Goal: Browse casually: Explore the website without a specific task or goal

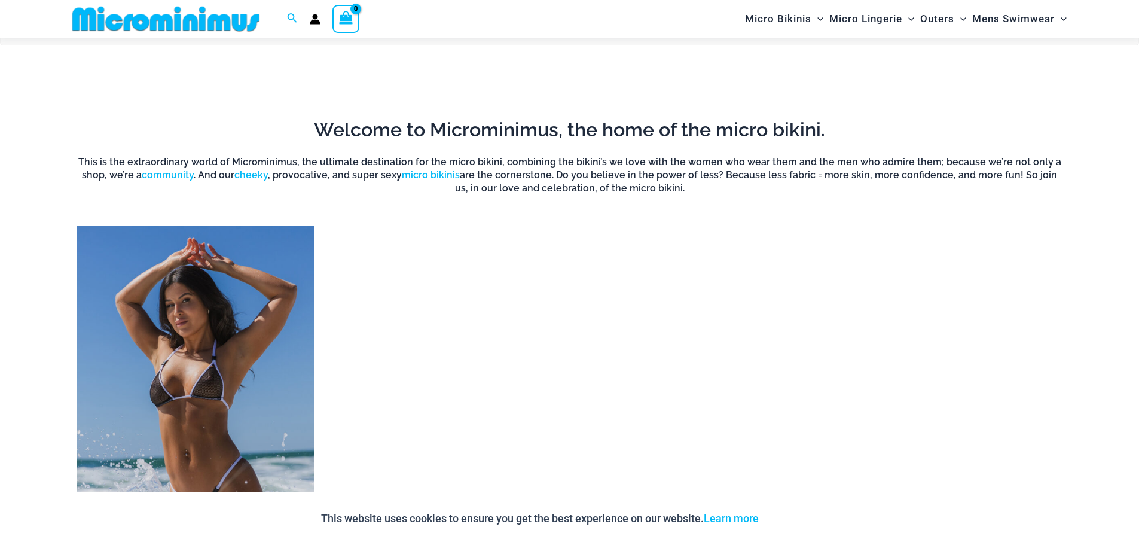
scroll to position [948, 0]
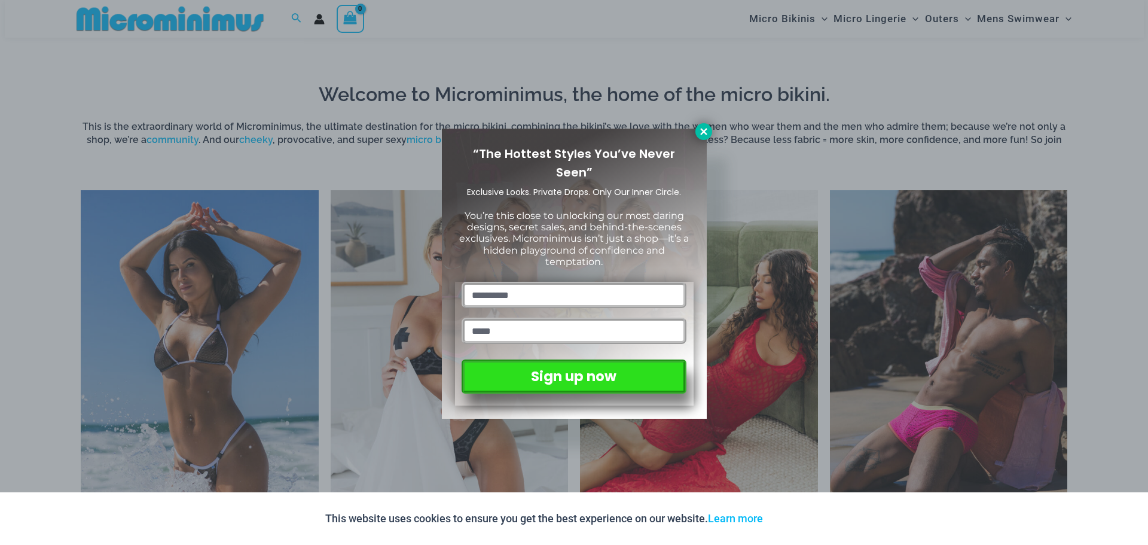
click at [704, 136] on icon at bounding box center [703, 131] width 11 height 11
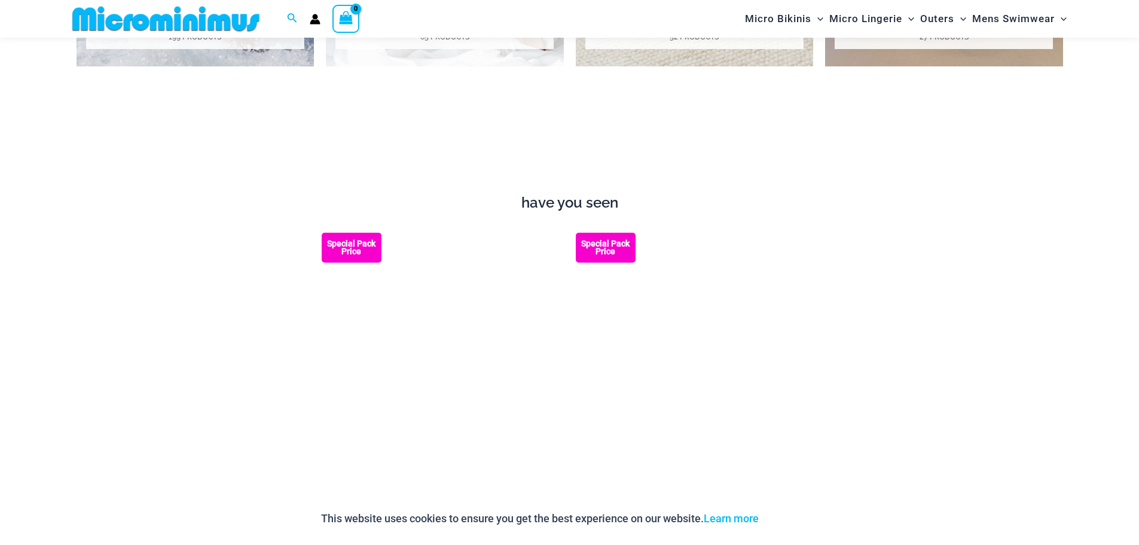
scroll to position [1545, 0]
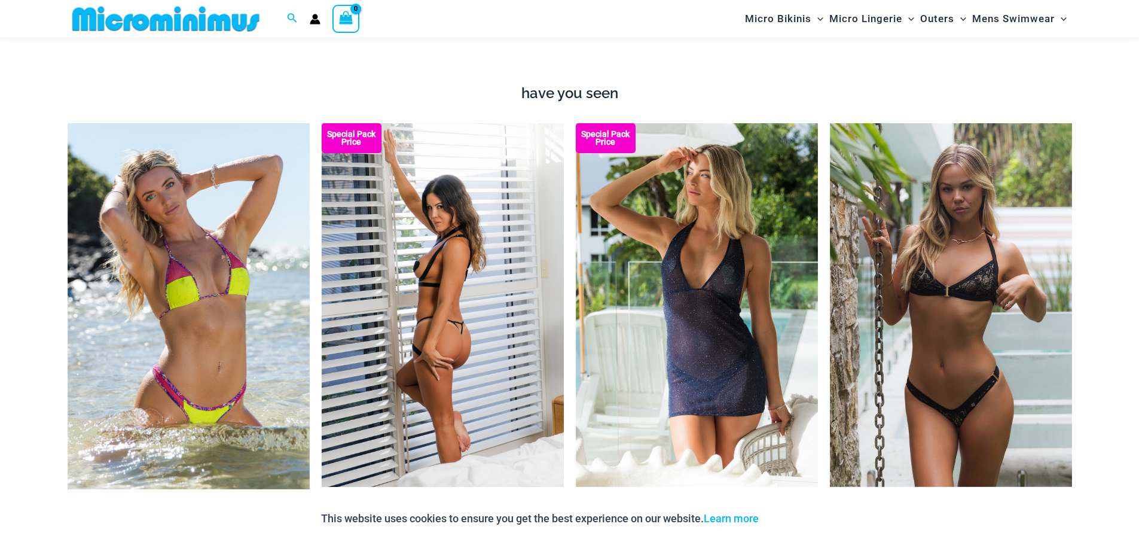
click at [462, 234] on img at bounding box center [443, 304] width 242 height 363
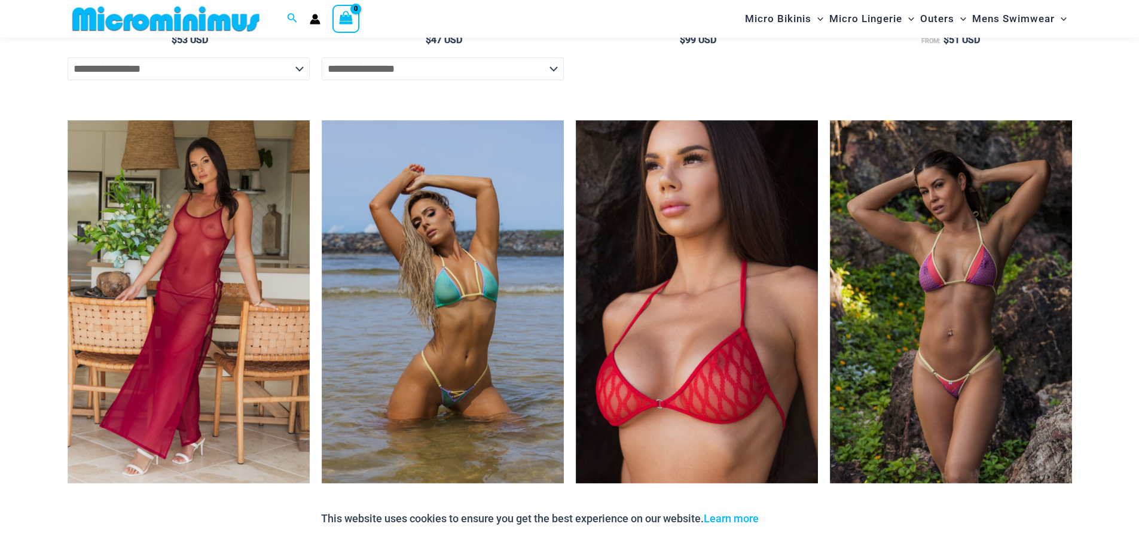
scroll to position [2506, 0]
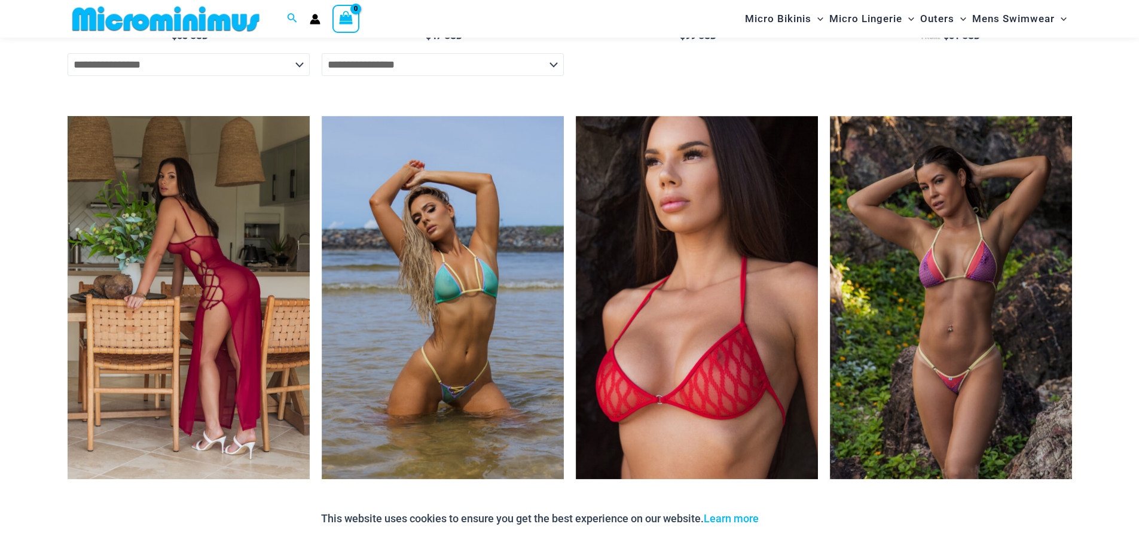
click at [274, 270] on img at bounding box center [189, 297] width 242 height 363
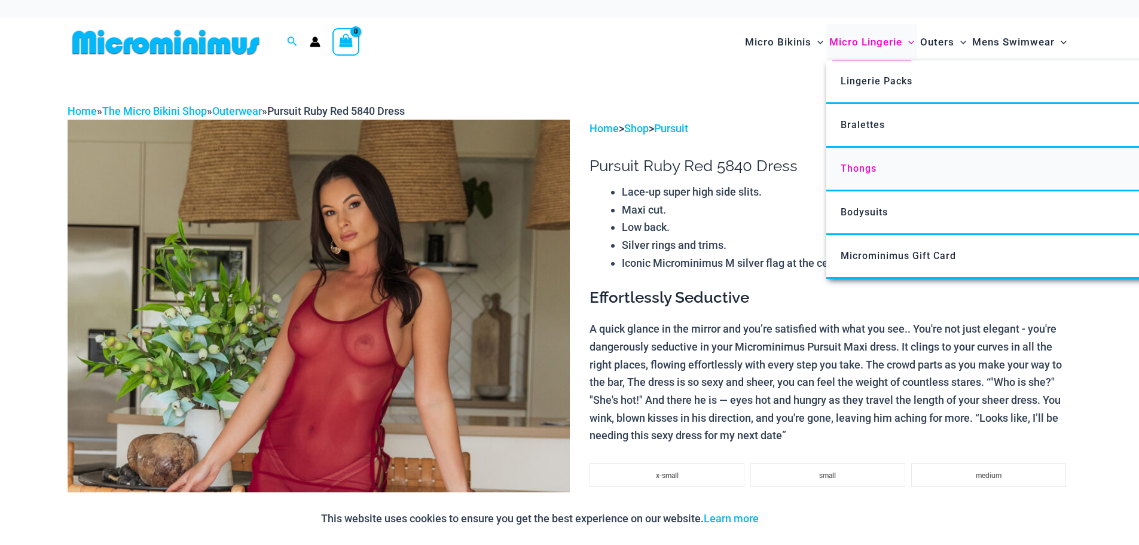
click at [850, 169] on span "Thongs" at bounding box center [859, 168] width 36 height 11
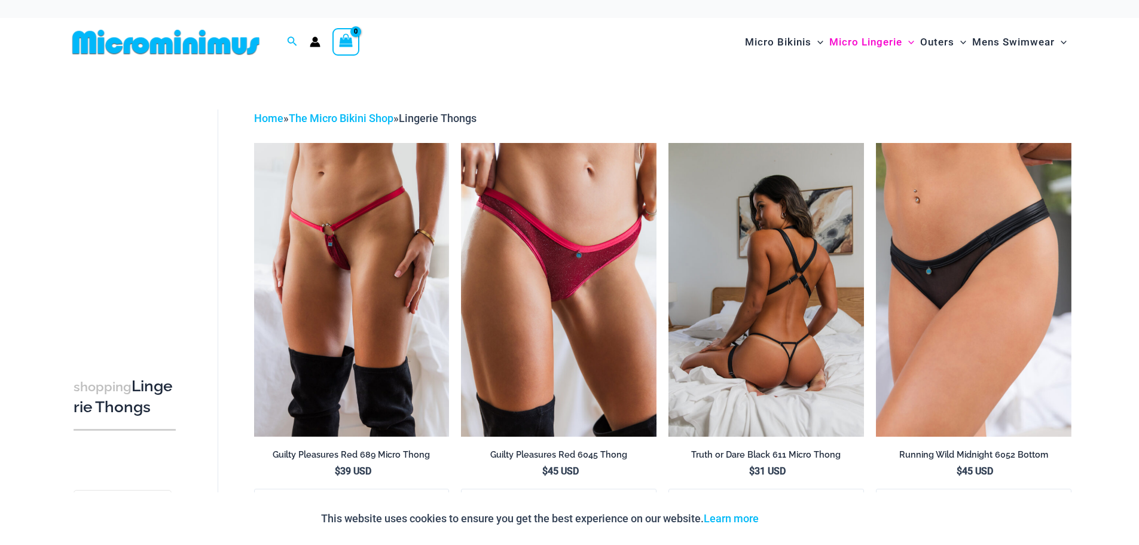
click at [822, 240] on img at bounding box center [765, 289] width 195 height 293
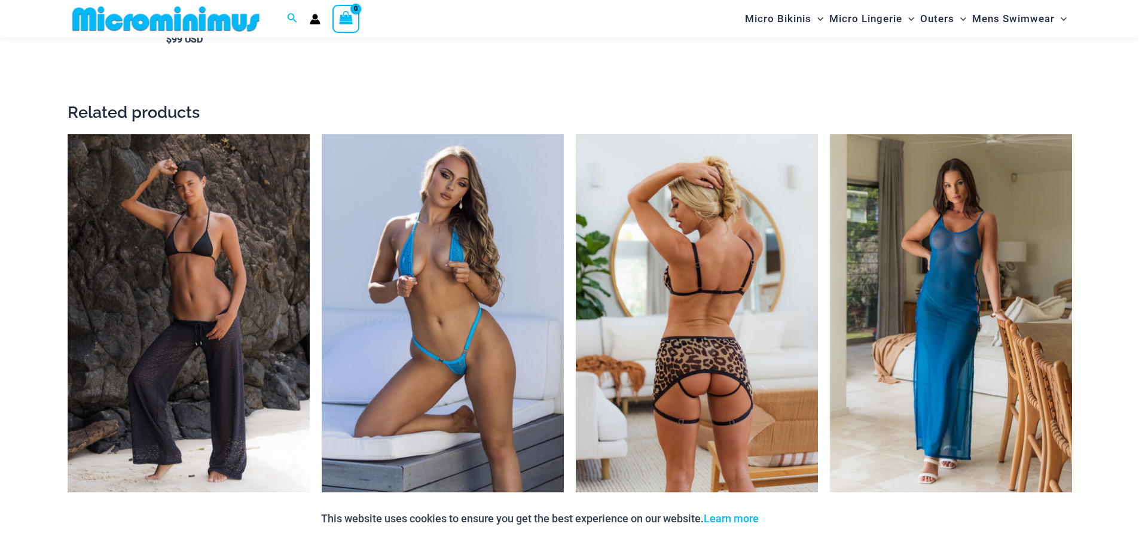
scroll to position [1792, 0]
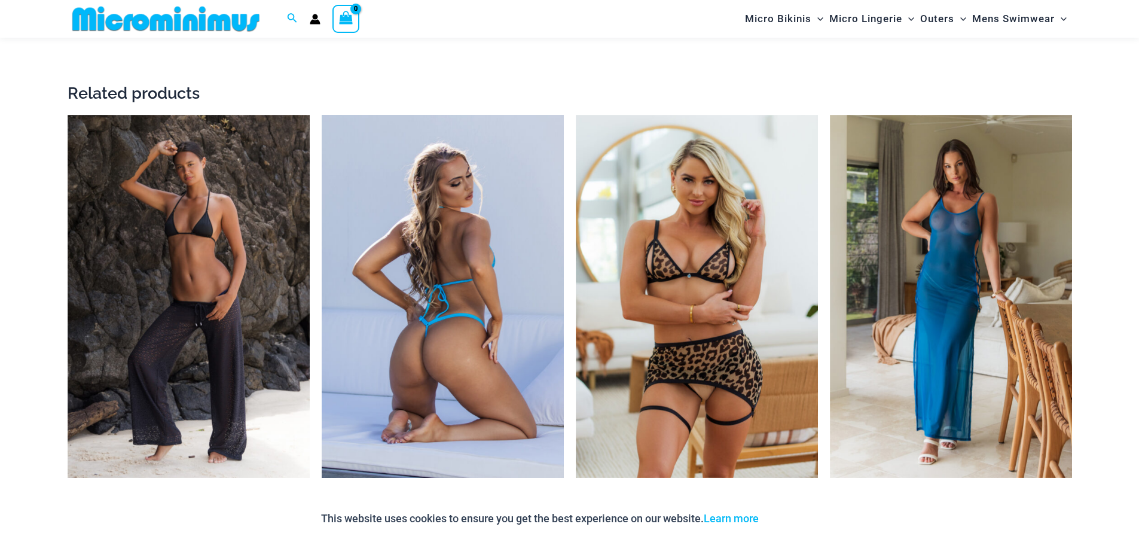
click at [444, 334] on img at bounding box center [443, 296] width 242 height 363
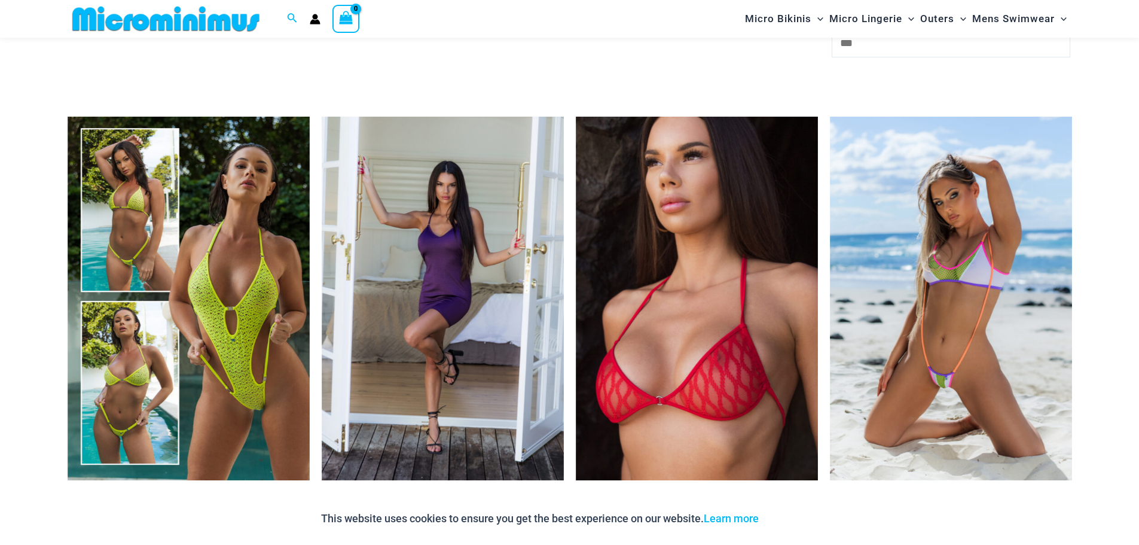
scroll to position [2980, 0]
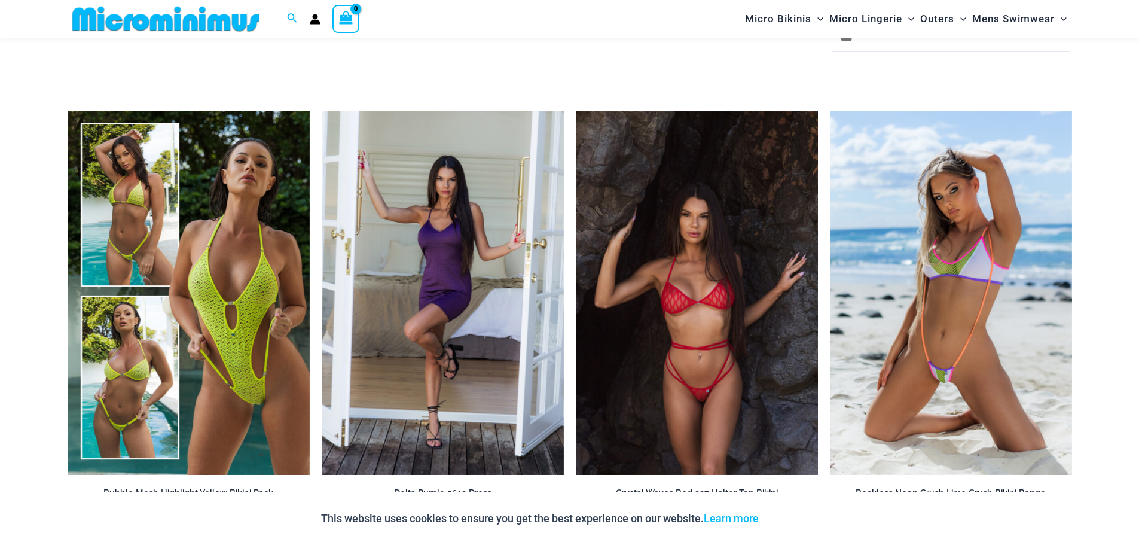
click at [662, 285] on img at bounding box center [697, 292] width 242 height 363
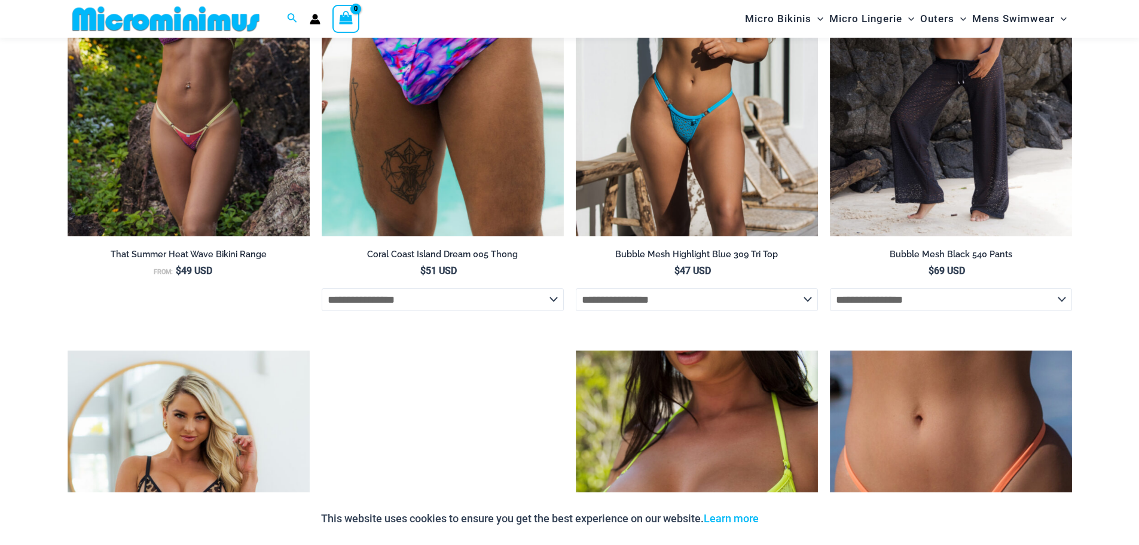
scroll to position [3347, 0]
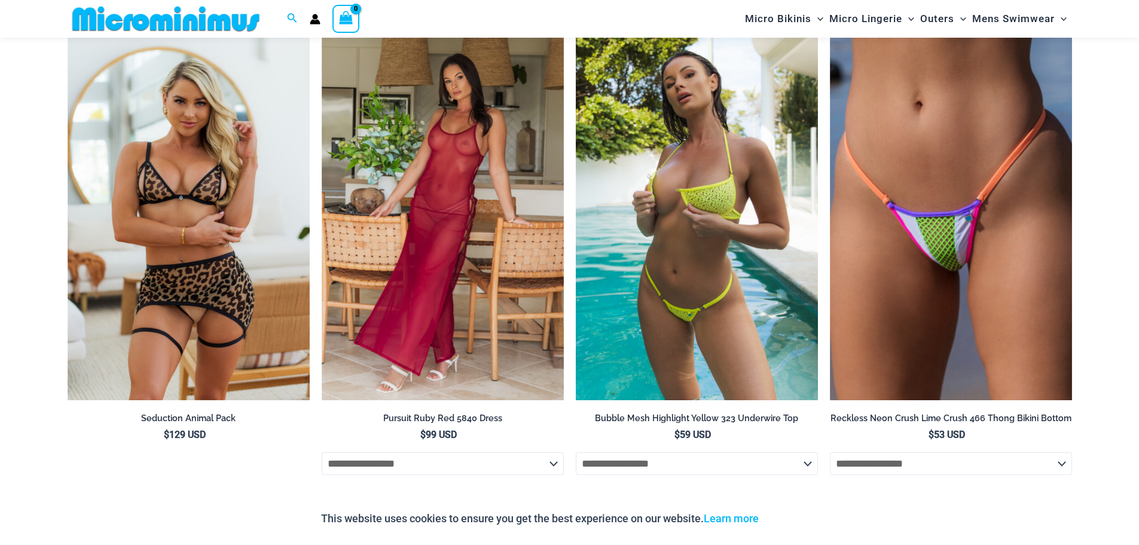
click at [679, 266] on img at bounding box center [697, 217] width 242 height 363
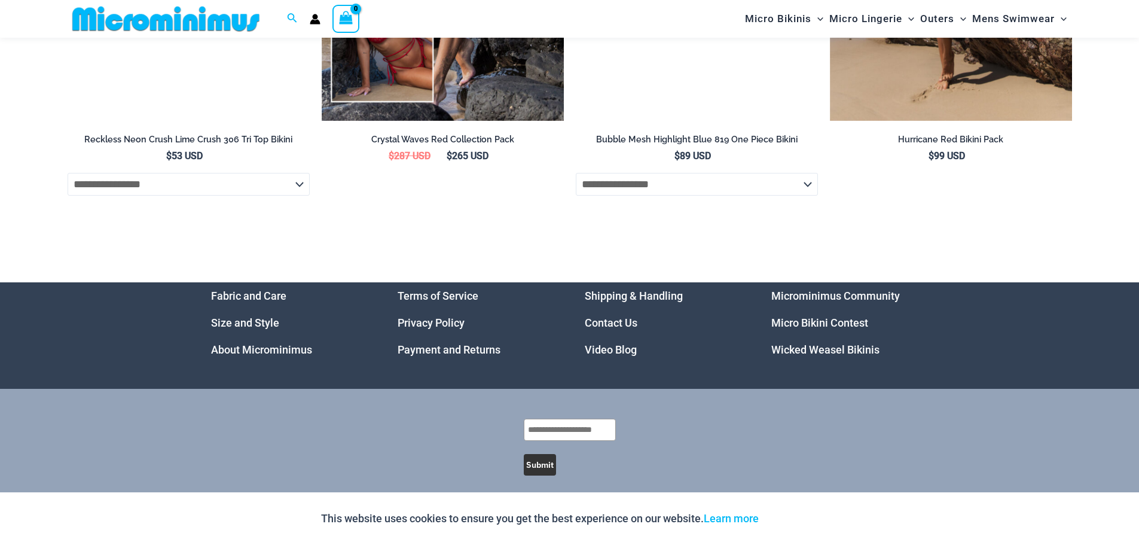
scroll to position [4528, 0]
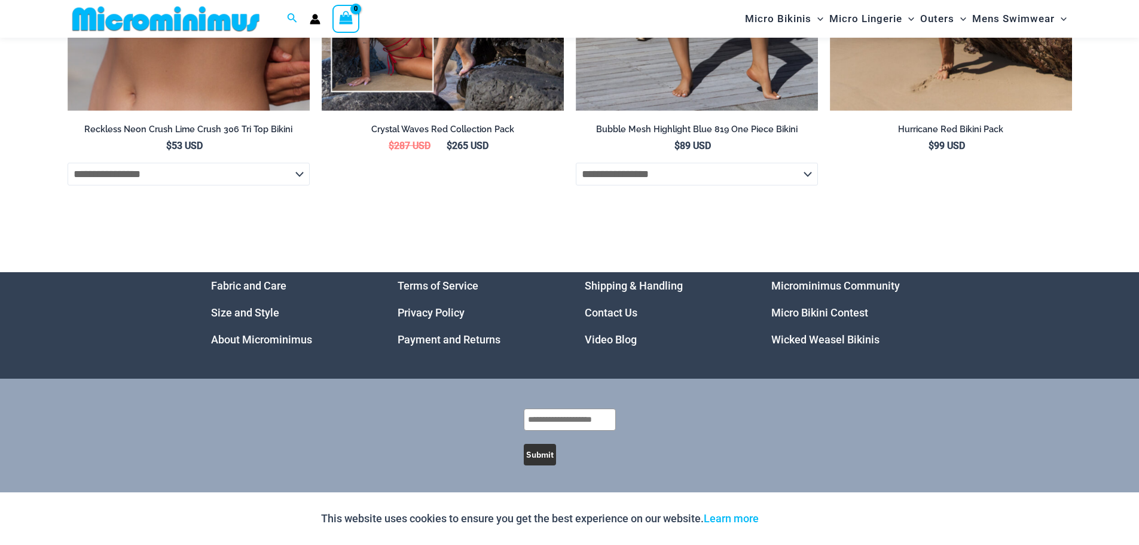
click at [619, 335] on link "Video Blog" at bounding box center [611, 339] width 52 height 13
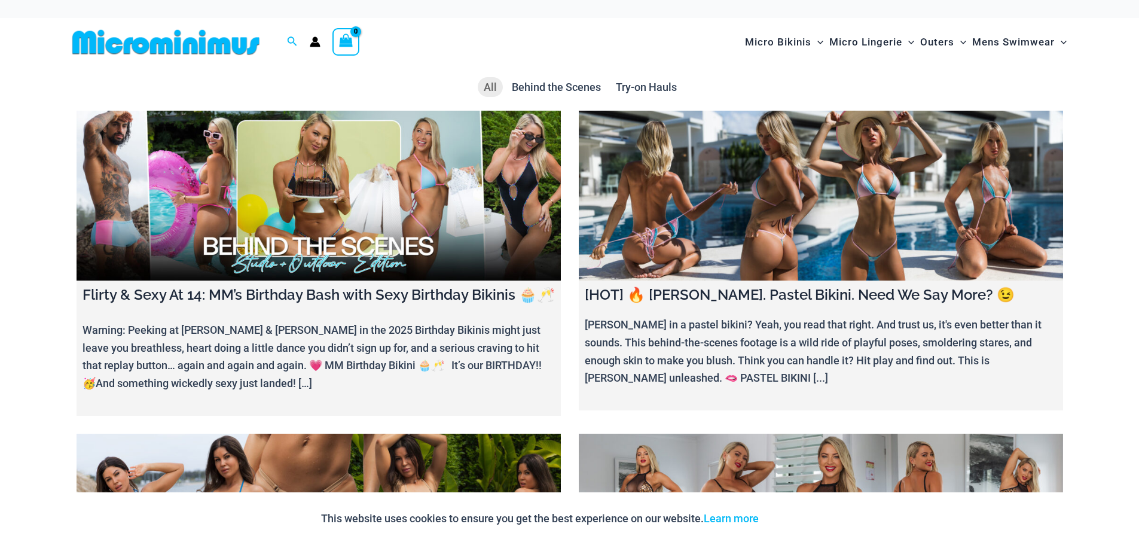
click at [514, 227] on link at bounding box center [319, 196] width 484 height 170
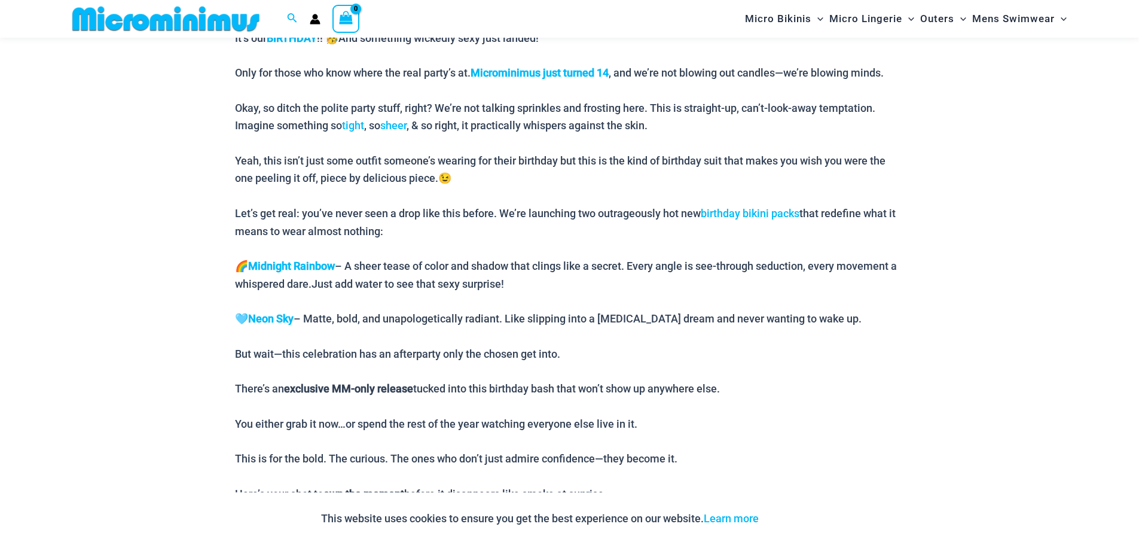
scroll to position [648, 0]
click at [270, 319] on b "Neon Sky" at bounding box center [270, 317] width 45 height 13
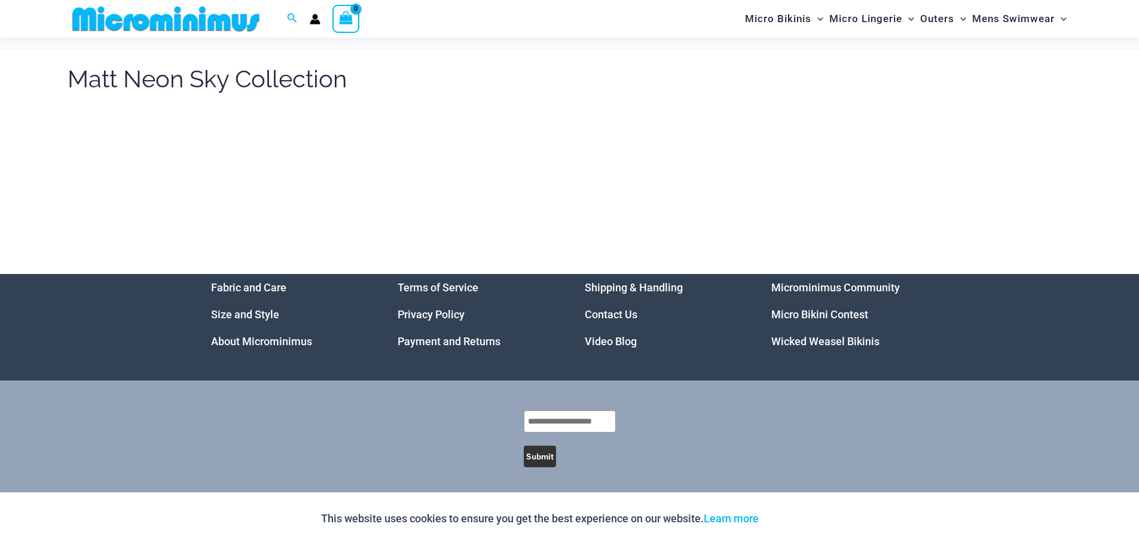
scroll to position [18, 0]
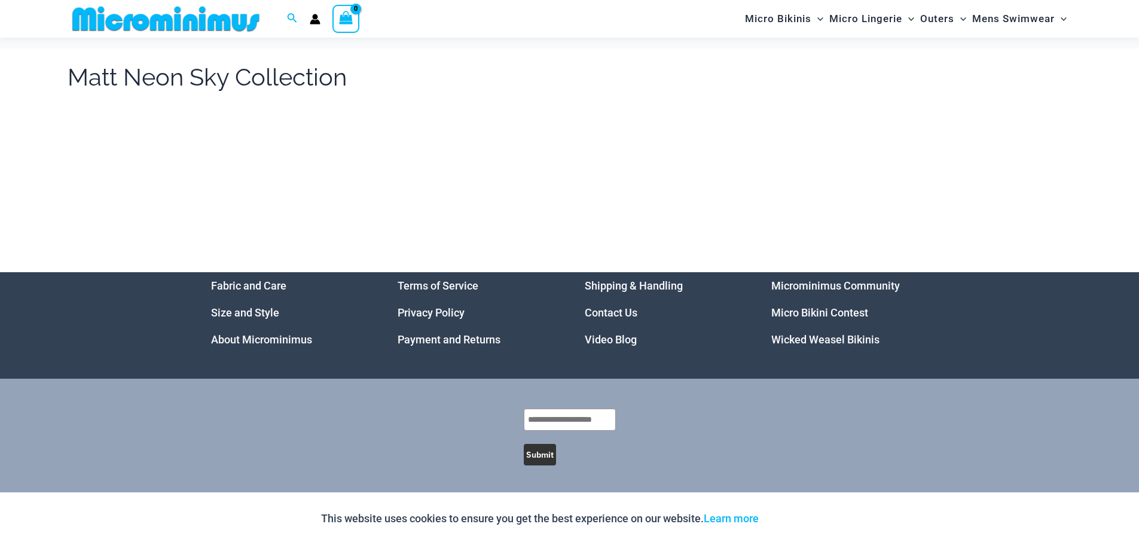
click at [796, 311] on link "Micro Bikini Contest" at bounding box center [819, 312] width 97 height 13
click at [795, 336] on link "Wicked Weasel Bikinis" at bounding box center [825, 339] width 108 height 13
click at [239, 337] on link "About Microminimus" at bounding box center [261, 339] width 101 height 13
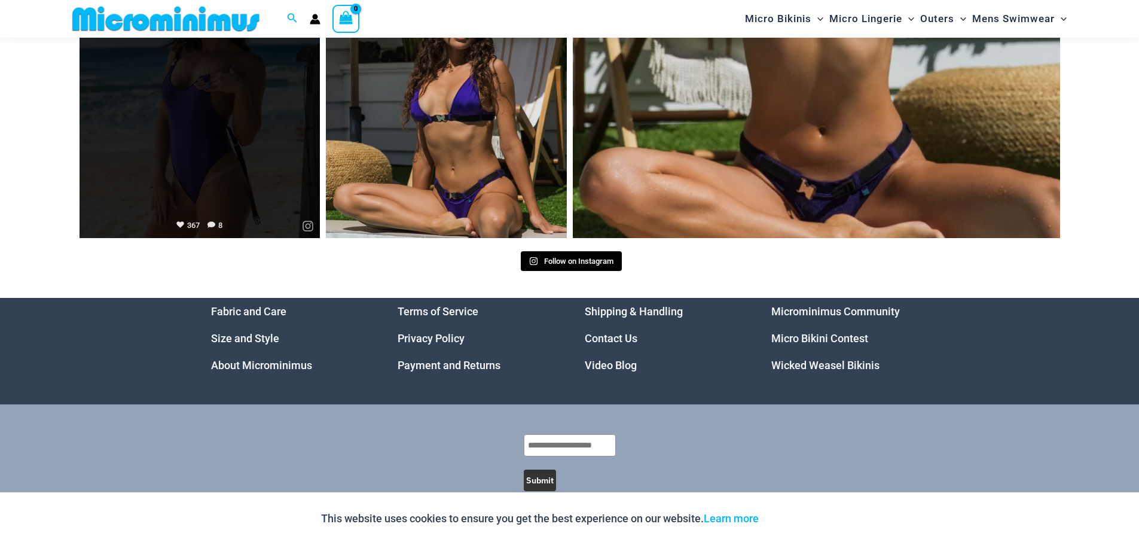
scroll to position [1503, 0]
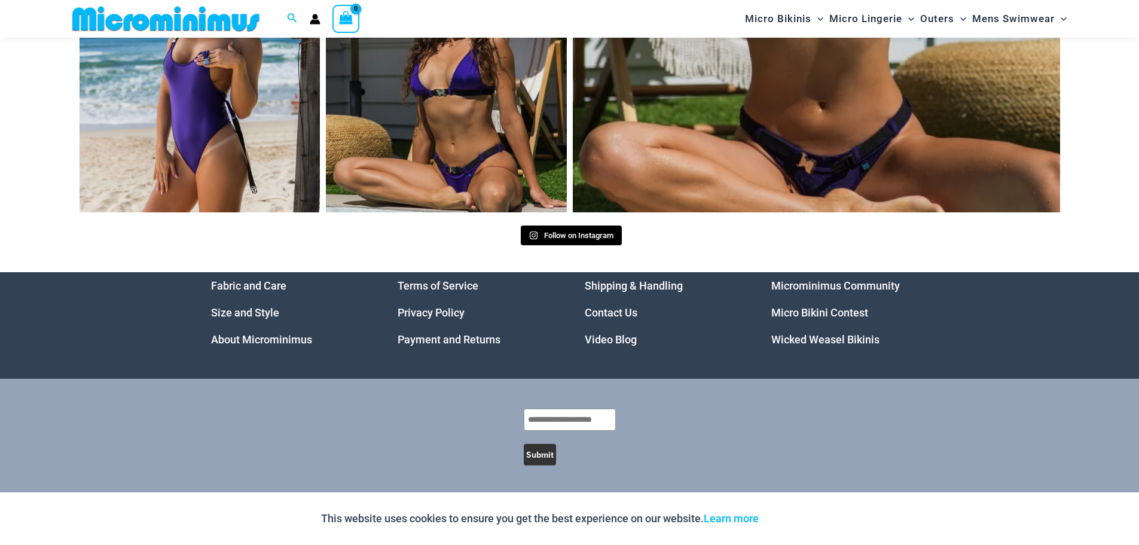
click at [815, 301] on li "Micro Bikini Contest" at bounding box center [849, 312] width 157 height 27
click at [820, 286] on link "Microminimus Community" at bounding box center [835, 285] width 129 height 13
click at [799, 308] on link "Micro Bikini Contest" at bounding box center [819, 312] width 97 height 13
